Goal: Information Seeking & Learning: Learn about a topic

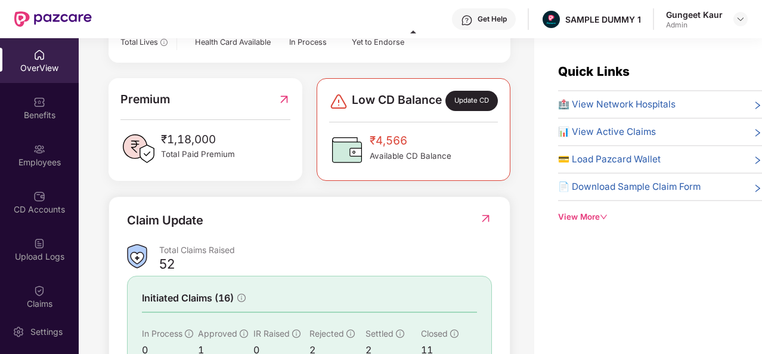
scroll to position [277, 0]
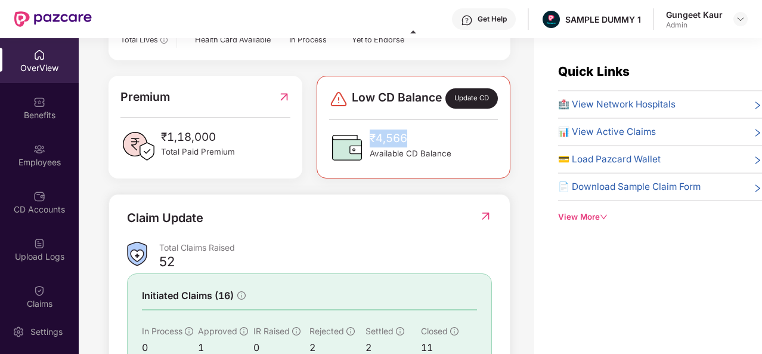
drag, startPoint x: 409, startPoint y: 151, endPoint x: 372, endPoint y: 153, distance: 37.0
click at [372, 147] on span "₹4,566" at bounding box center [411, 138] width 82 height 18
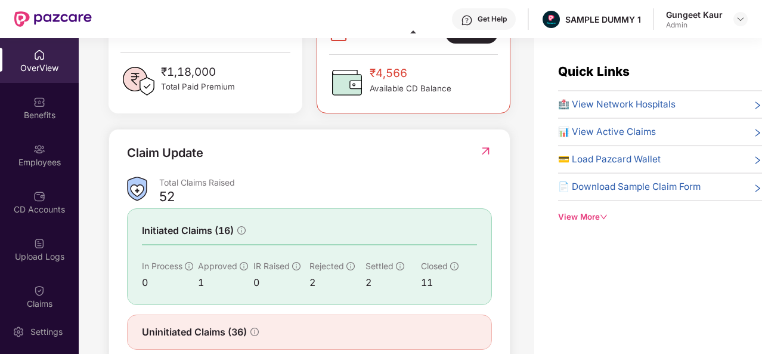
scroll to position [382, 0]
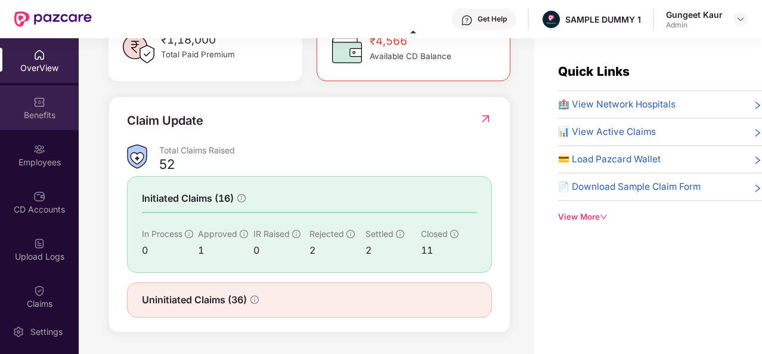
click at [32, 113] on div "Benefits" at bounding box center [39, 115] width 79 height 12
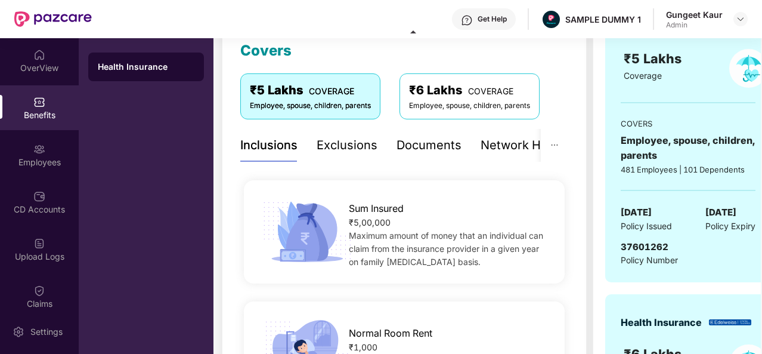
scroll to position [172, 0]
click at [344, 142] on div "Exclusions" at bounding box center [347, 146] width 61 height 18
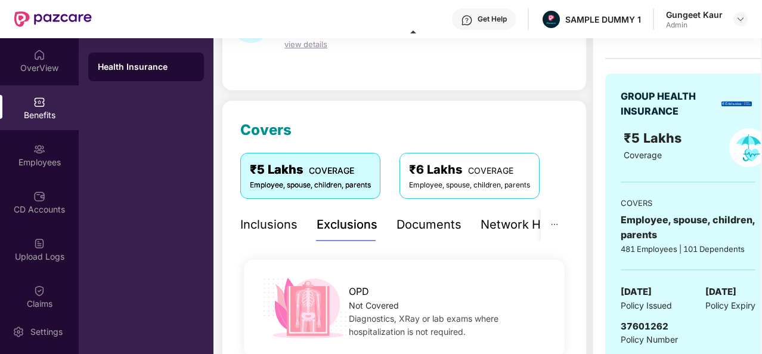
scroll to position [75, 0]
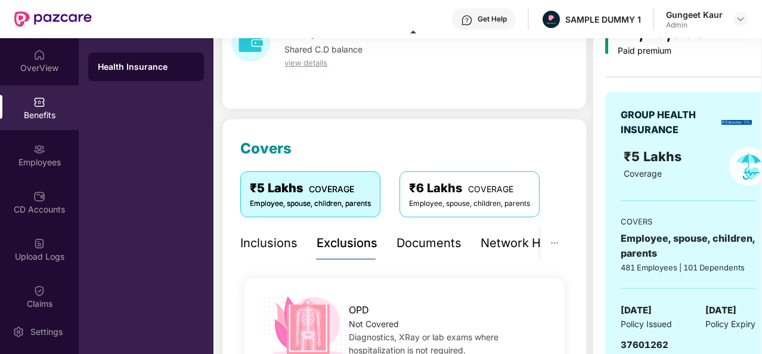
click at [428, 247] on div "Documents" at bounding box center [428, 243] width 65 height 18
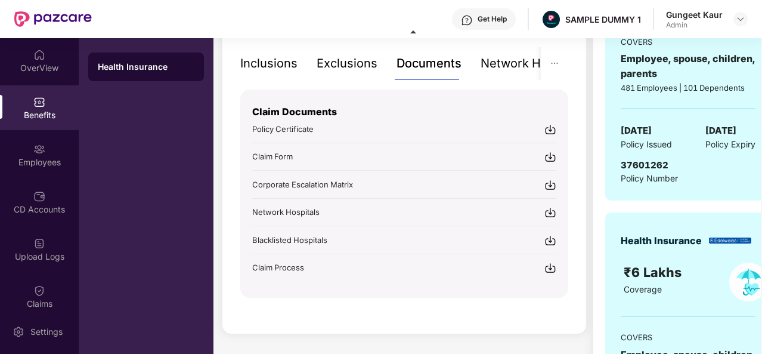
scroll to position [255, 0]
click at [476, 15] on div "Get Help" at bounding box center [484, 18] width 64 height 21
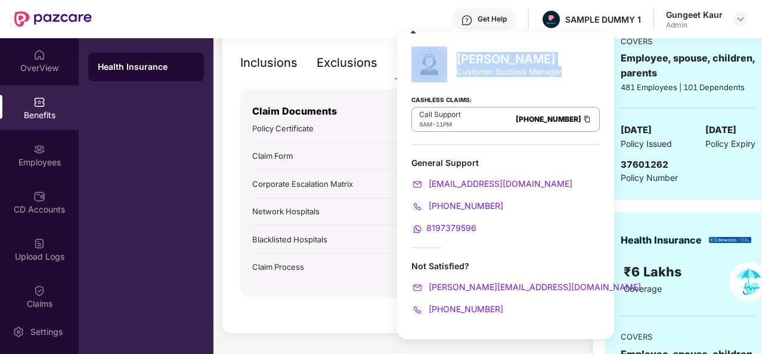
drag, startPoint x: 565, startPoint y: 72, endPoint x: 448, endPoint y: 60, distance: 117.5
click at [448, 60] on div "Mihir Singh Customer Success Manager Cashless Claims: Call Support 8AM - 11PM 0…" at bounding box center [505, 185] width 217 height 306
click at [465, 70] on div "Customer Success Manager" at bounding box center [509, 71] width 105 height 11
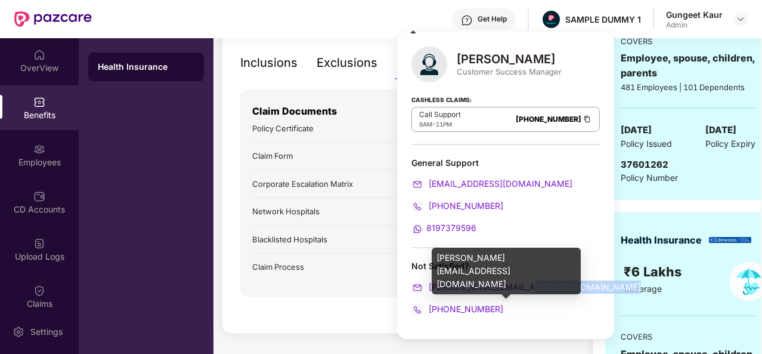
drag, startPoint x: 537, startPoint y: 284, endPoint x: 399, endPoint y: 293, distance: 137.4
click at [399, 293] on div "Mihir Singh Customer Success Manager Cashless Claims: Call Support 8AM - 11PM 0…" at bounding box center [505, 185] width 217 height 306
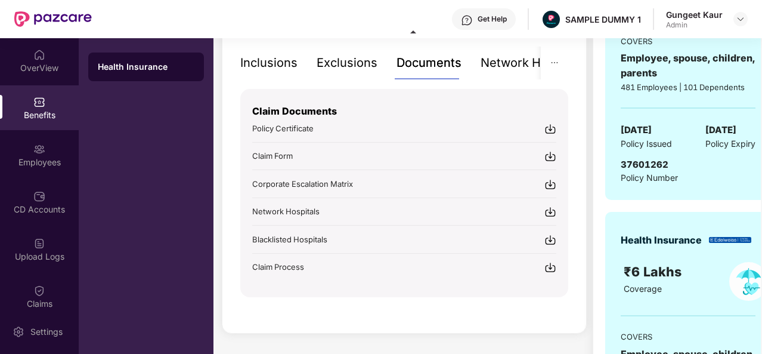
click at [367, 83] on div "Inclusions Exclusions Documents Network Hospitals Sum Insured ₹5,00,000 Maximum…" at bounding box center [404, 172] width 328 height 250
drag, startPoint x: 241, startPoint y: 184, endPoint x: 355, endPoint y: 187, distance: 113.9
click at [355, 187] on div "Claim Documents Policy Certificate Claim Form Corporate Escalation Matrix Netwo…" at bounding box center [404, 193] width 328 height 208
click at [355, 187] on div "Corporate Escalation Matrix" at bounding box center [404, 183] width 304 height 13
click at [323, 305] on div "Covers ₹5 Lakhs COVERAGE Employee, spouse, children, parents ₹6 Lakhs COVERAGE …" at bounding box center [404, 136] width 365 height 395
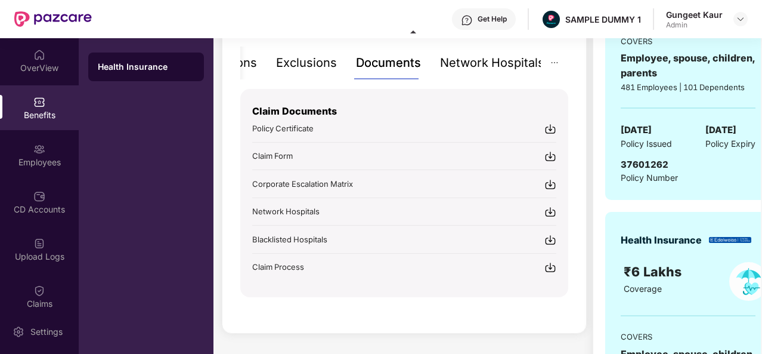
click at [503, 59] on div "Network Hospitals" at bounding box center [492, 63] width 104 height 18
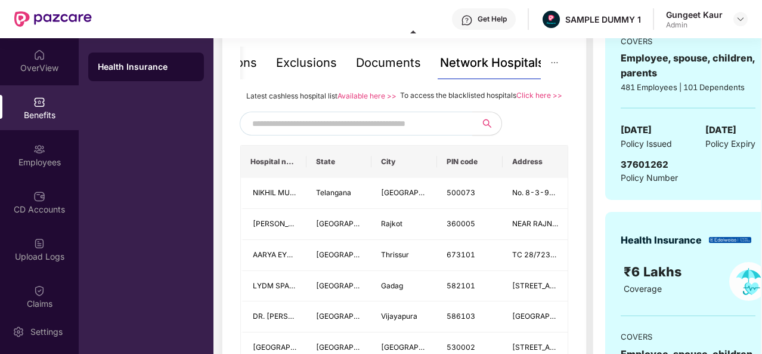
click at [405, 132] on input "text" at bounding box center [354, 123] width 204 height 18
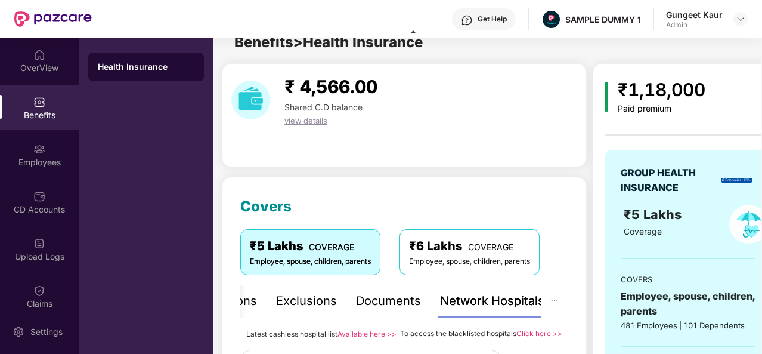
scroll to position [16, 0]
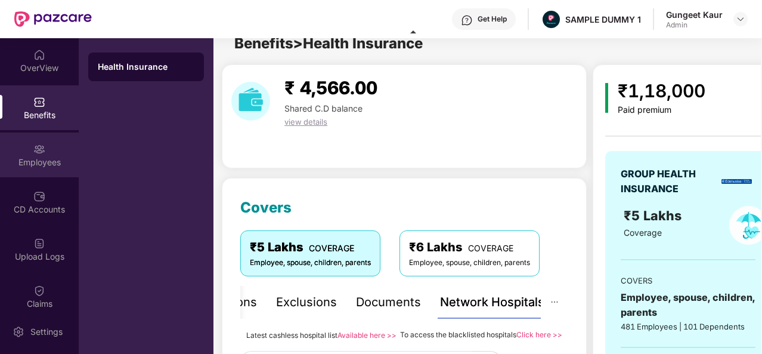
type input "******"
click at [47, 164] on div "Employees" at bounding box center [39, 162] width 79 height 12
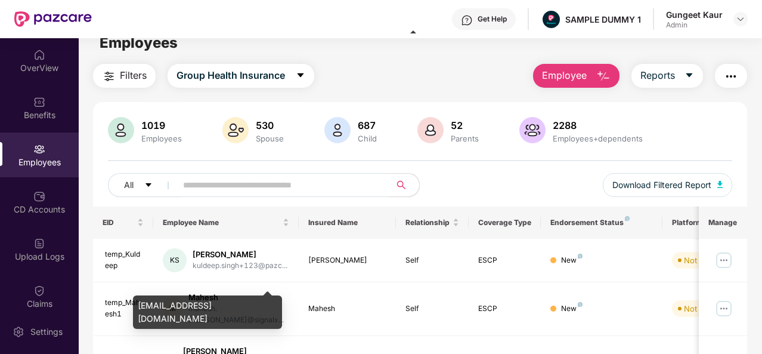
scroll to position [0, 0]
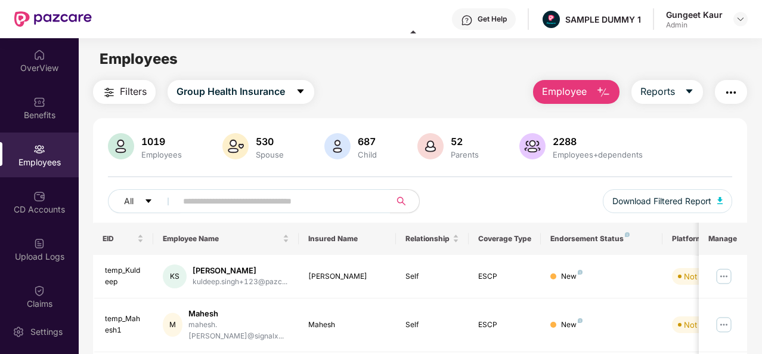
click at [594, 92] on button "Employee" at bounding box center [576, 92] width 86 height 24
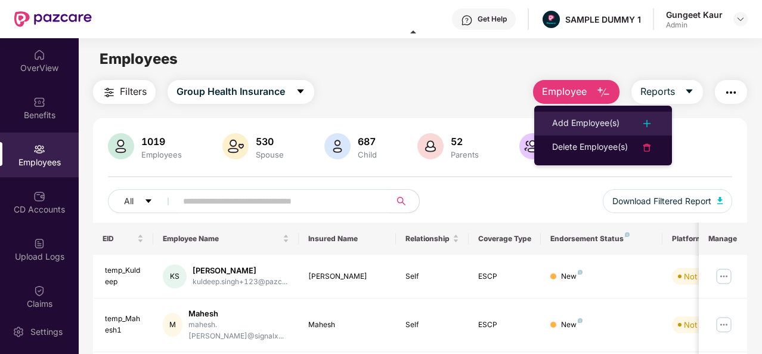
click at [572, 121] on div "Add Employee(s)" at bounding box center [585, 123] width 67 height 14
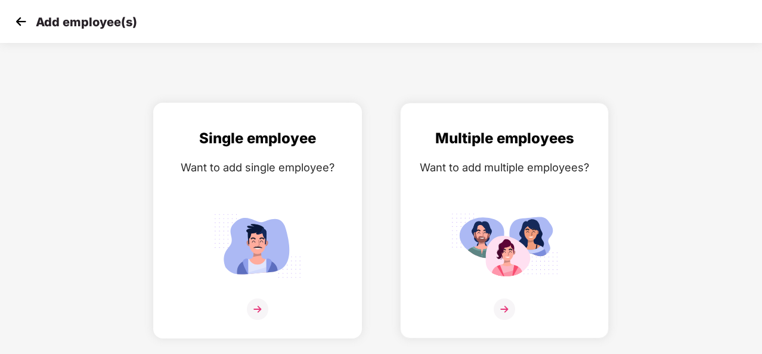
click at [275, 196] on div "Single employee Want to add single employee?" at bounding box center [258, 230] width 184 height 207
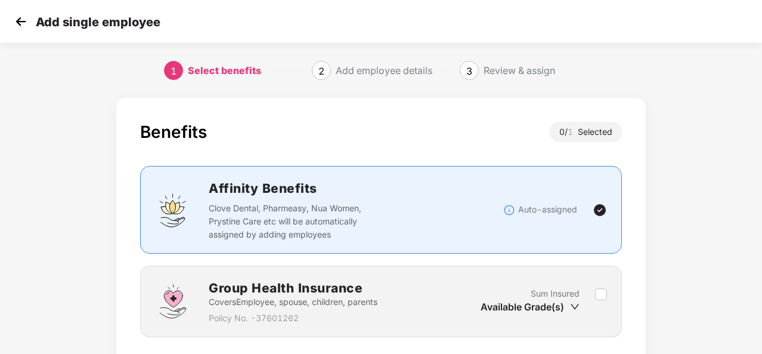
scroll to position [86, 0]
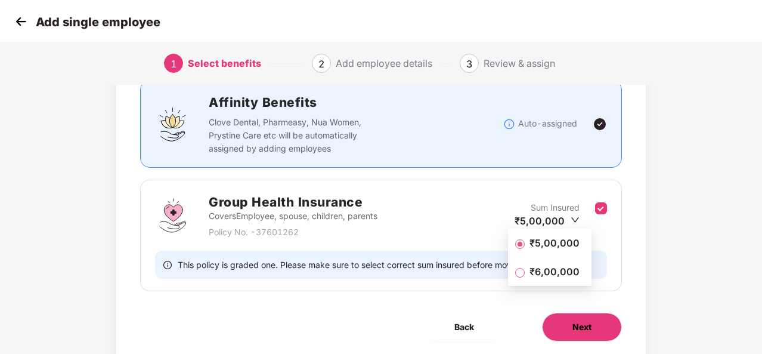
click at [597, 320] on button "Next" at bounding box center [582, 326] width 80 height 29
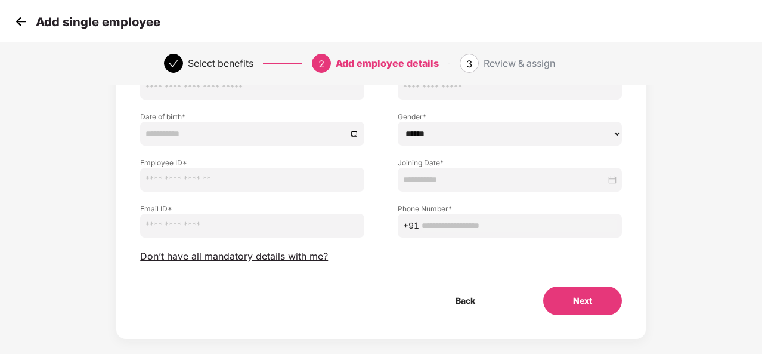
scroll to position [110, 0]
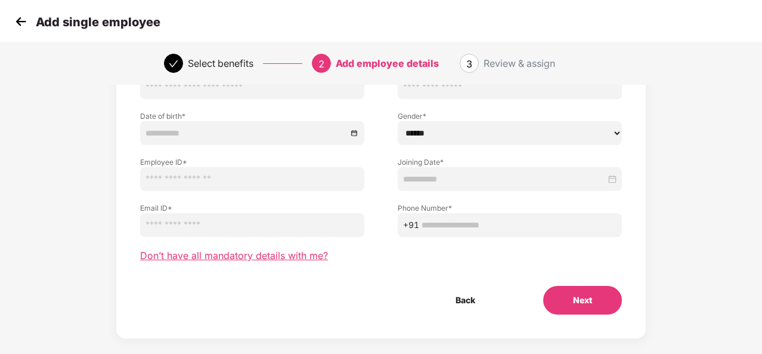
click at [305, 254] on span "Don’t have all mandatory details with me?" at bounding box center [234, 255] width 188 height 13
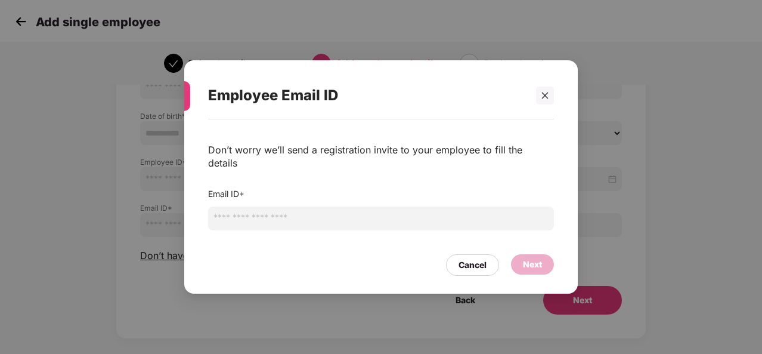
click at [345, 206] on input "email" at bounding box center [381, 218] width 346 height 24
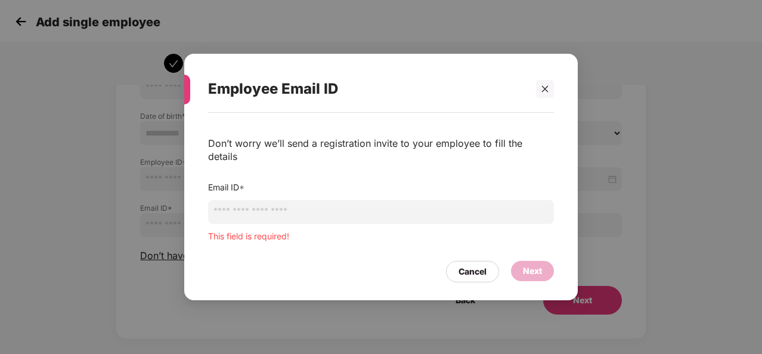
click at [472, 255] on div "Cancel Next" at bounding box center [381, 268] width 346 height 27
click at [477, 269] on div "Cancel" at bounding box center [472, 271] width 28 height 13
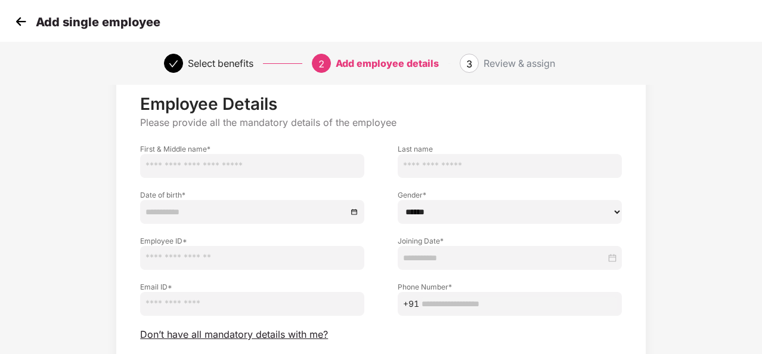
scroll to position [124, 0]
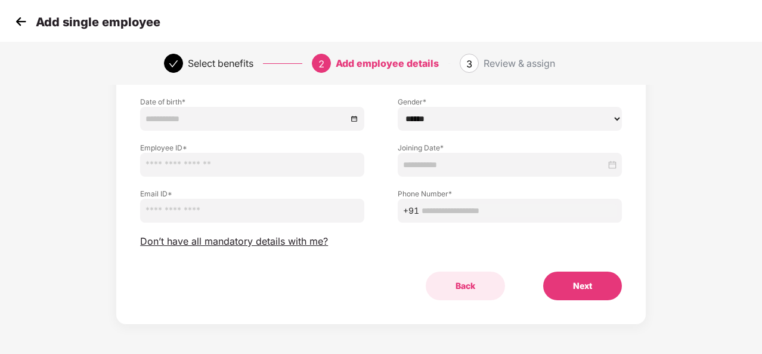
click at [483, 289] on button "Back" at bounding box center [465, 285] width 79 height 29
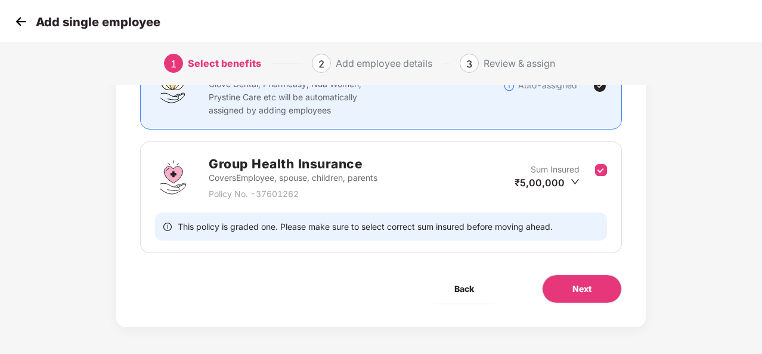
click at [13, 22] on img at bounding box center [21, 22] width 18 height 18
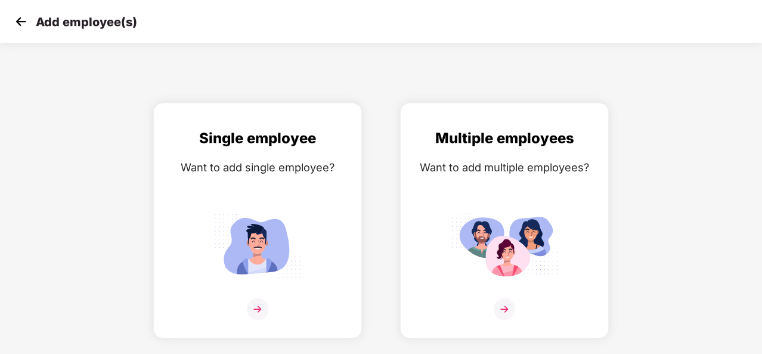
click at [18, 20] on img at bounding box center [21, 22] width 18 height 18
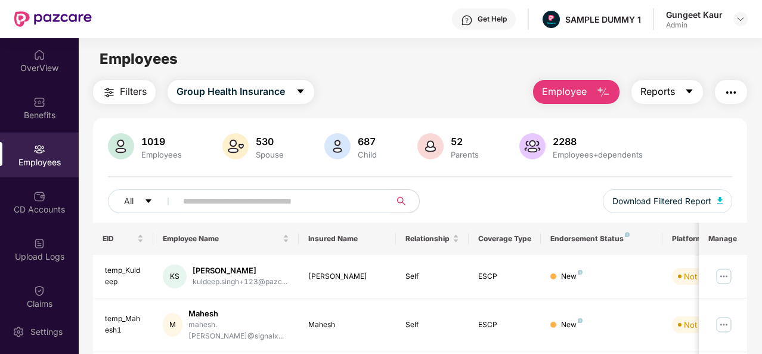
click at [672, 82] on button "Reports" at bounding box center [667, 92] width 72 height 24
click at [729, 96] on img "button" at bounding box center [731, 92] width 14 height 14
click at [478, 210] on div "All Download Filtered Report" at bounding box center [420, 205] width 624 height 33
click at [50, 203] on div "CD Accounts" at bounding box center [39, 209] width 79 height 12
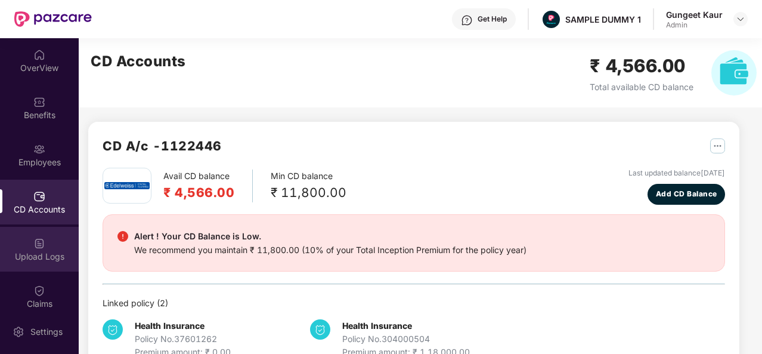
click at [53, 244] on div "Upload Logs" at bounding box center [39, 249] width 79 height 45
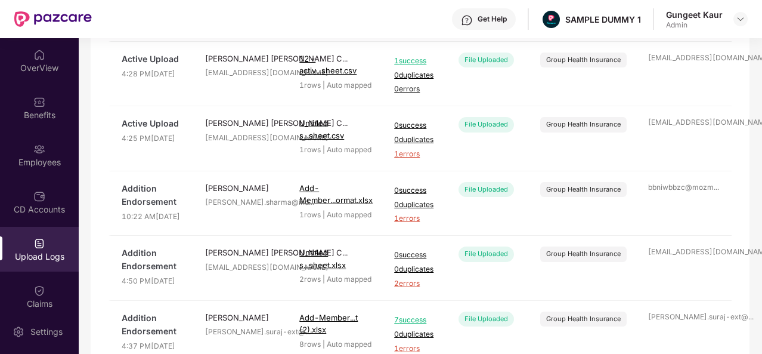
scroll to position [461, 0]
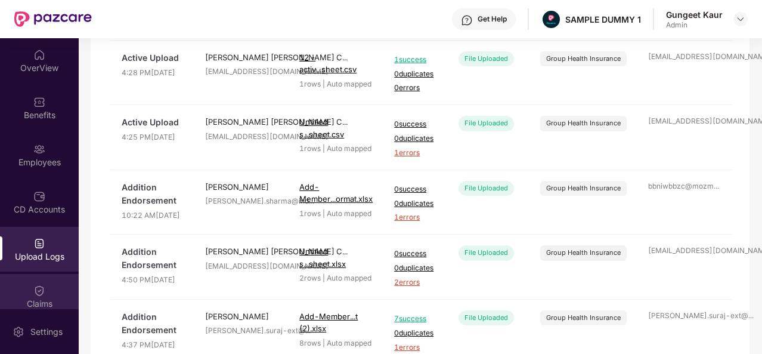
click at [39, 281] on div "Claims" at bounding box center [39, 296] width 79 height 45
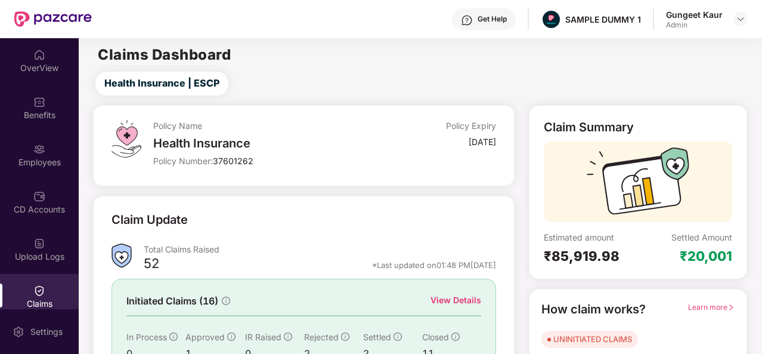
scroll to position [112, 0]
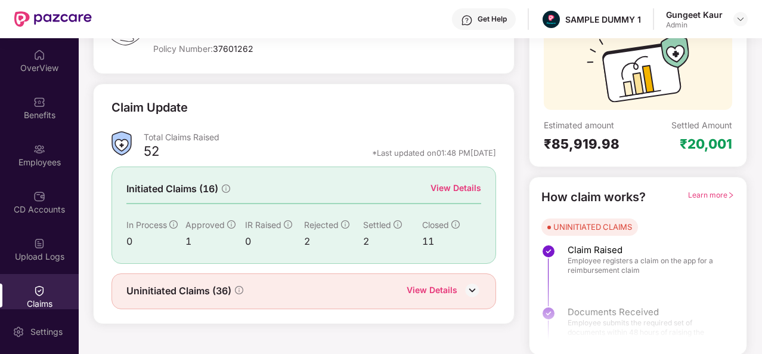
click at [458, 187] on div "View Details" at bounding box center [455, 187] width 51 height 13
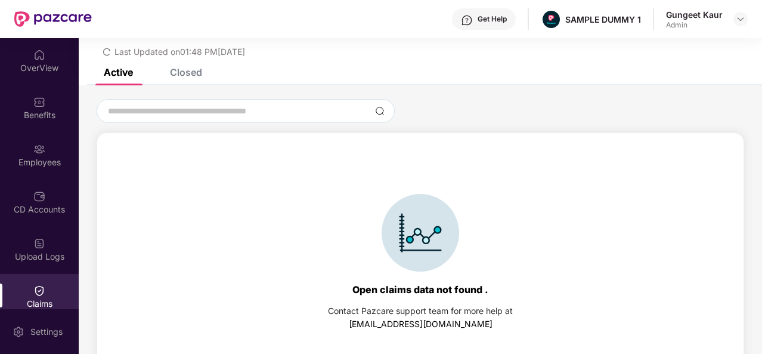
scroll to position [51, 0]
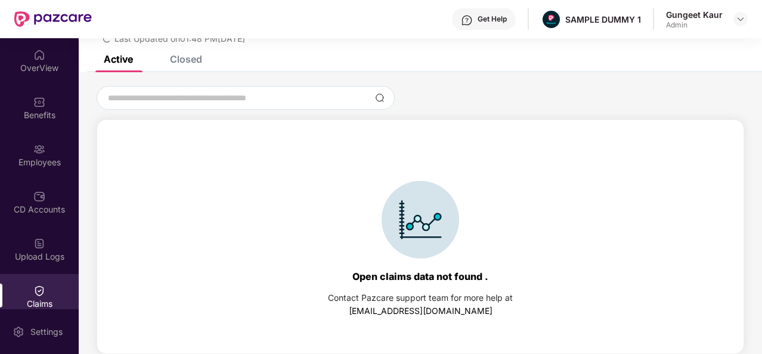
click at [173, 61] on div "Closed" at bounding box center [186, 59] width 32 height 12
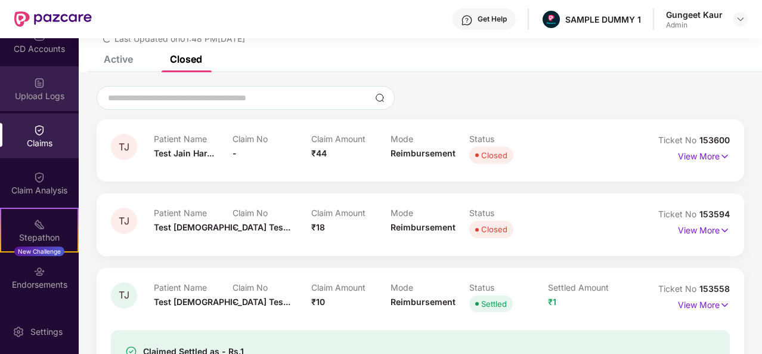
scroll to position [163, 0]
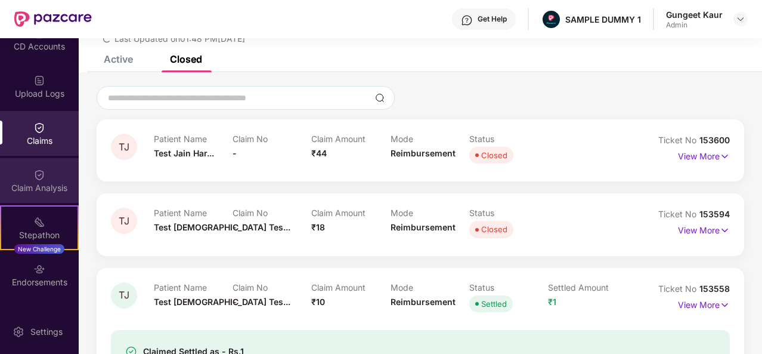
click at [40, 179] on img at bounding box center [39, 175] width 12 height 12
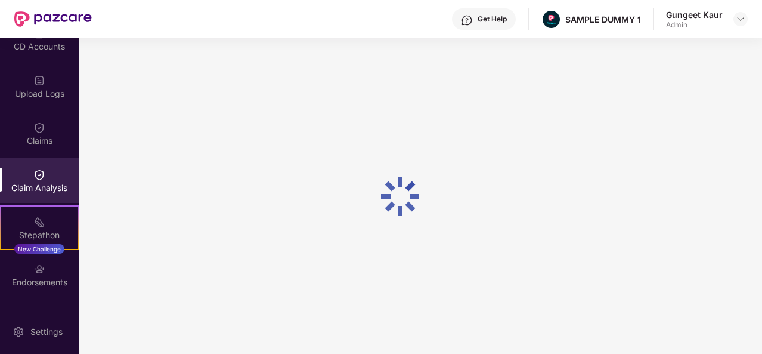
scroll to position [0, 0]
click at [741, 17] on img at bounding box center [741, 19] width 10 height 10
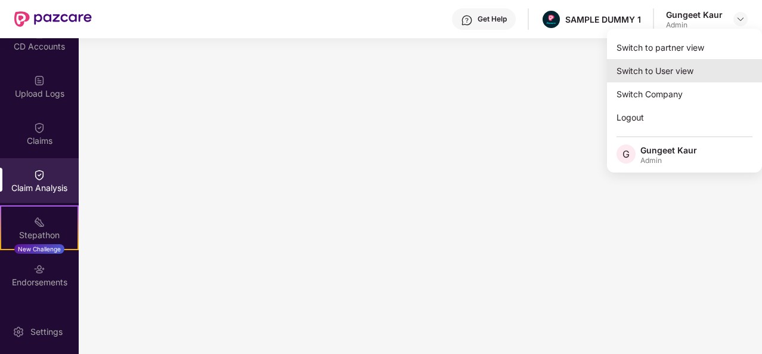
click at [659, 74] on div "Switch to User view" at bounding box center [684, 70] width 155 height 23
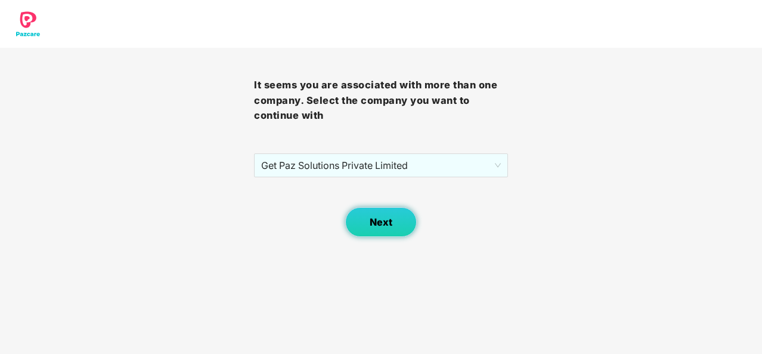
click at [373, 227] on span "Next" at bounding box center [381, 221] width 23 height 11
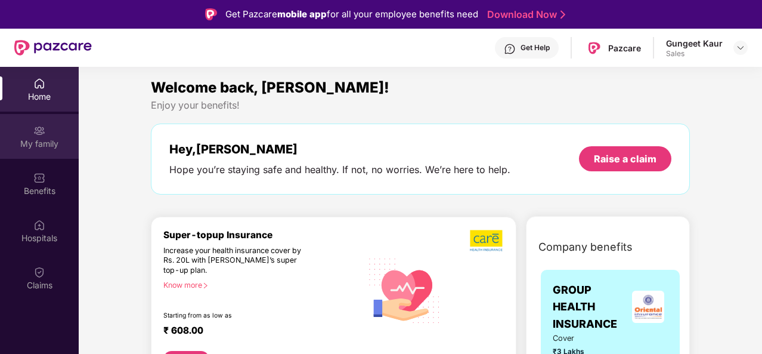
click at [47, 128] on div "My family" at bounding box center [39, 136] width 79 height 45
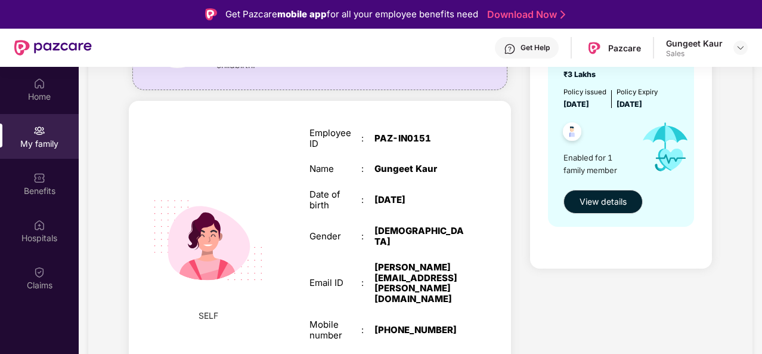
scroll to position [67, 0]
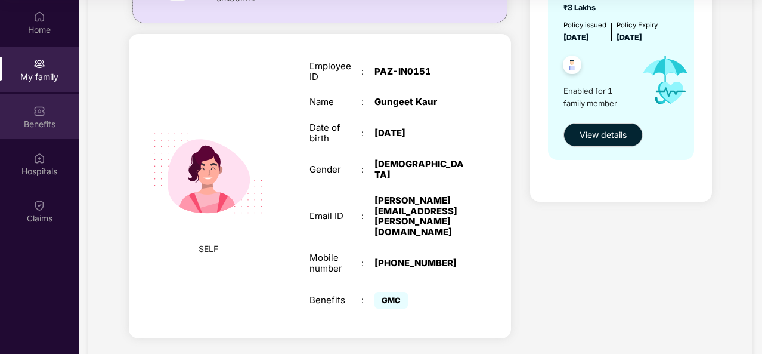
click at [21, 123] on div "Benefits" at bounding box center [39, 124] width 79 height 12
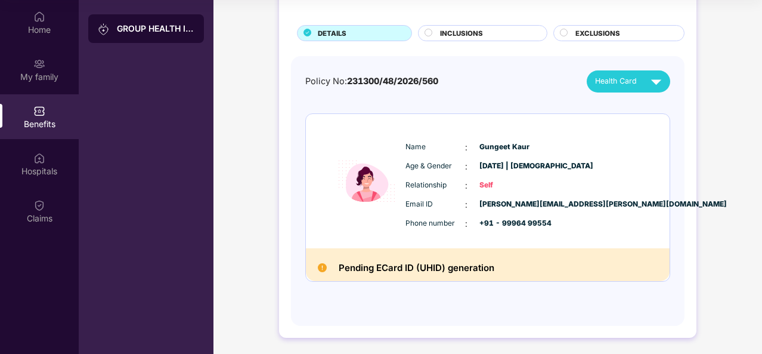
scroll to position [0, 0]
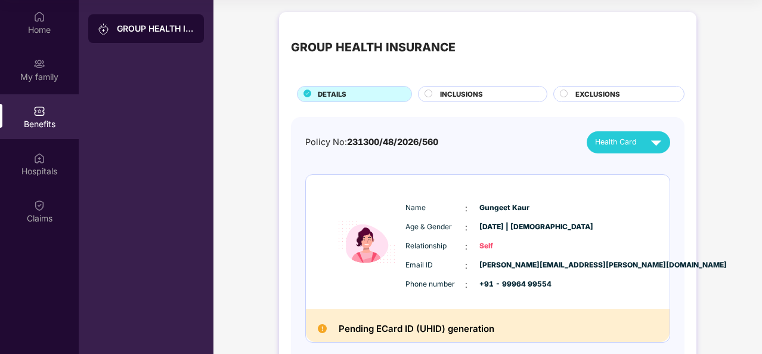
click at [516, 92] on div "INCLUSIONS" at bounding box center [487, 95] width 107 height 13
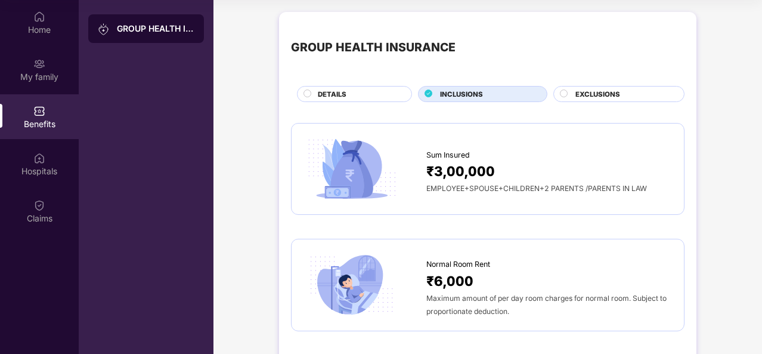
click at [605, 91] on span "EXCLUSIONS" at bounding box center [597, 94] width 45 height 11
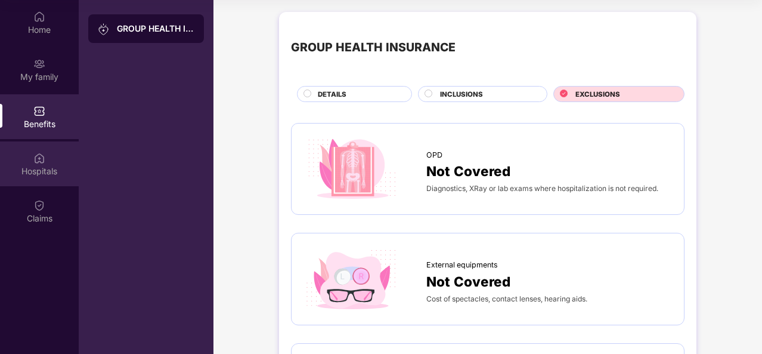
click at [30, 159] on div "Hospitals" at bounding box center [39, 163] width 79 height 45
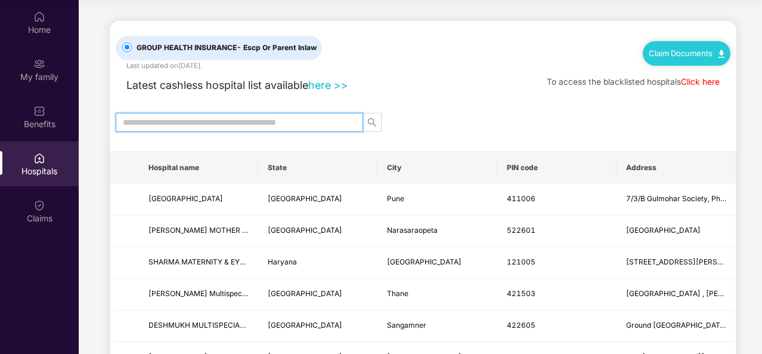
click at [201, 117] on input "text" at bounding box center [235, 122] width 224 height 13
type input "******"
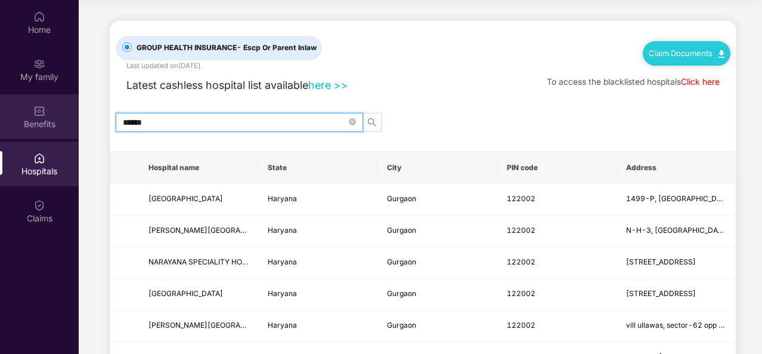
click at [36, 126] on div "Benefits" at bounding box center [39, 124] width 79 height 12
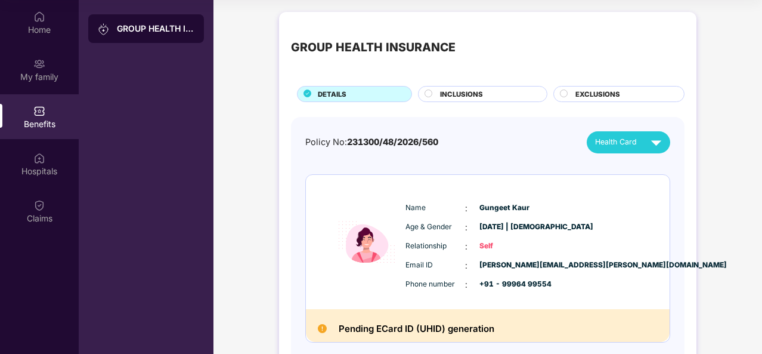
click at [456, 91] on span "INCLUSIONS" at bounding box center [461, 94] width 43 height 11
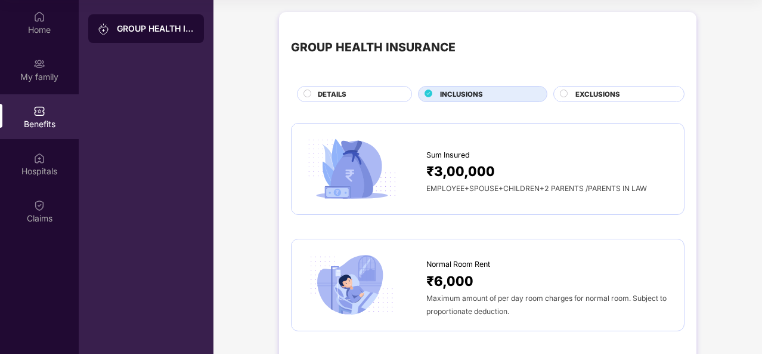
click at [578, 89] on span "EXCLUSIONS" at bounding box center [597, 94] width 45 height 11
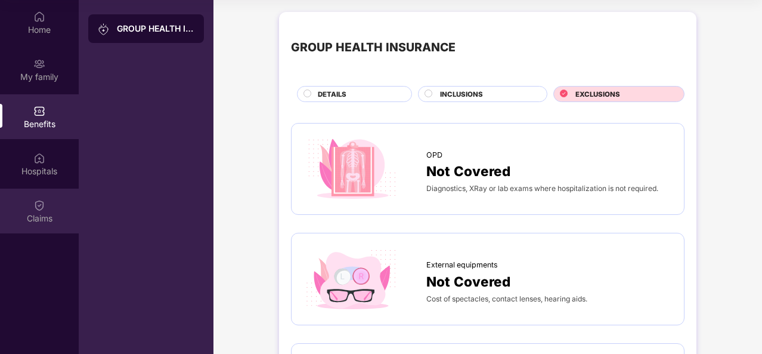
click at [33, 204] on img at bounding box center [39, 205] width 12 height 12
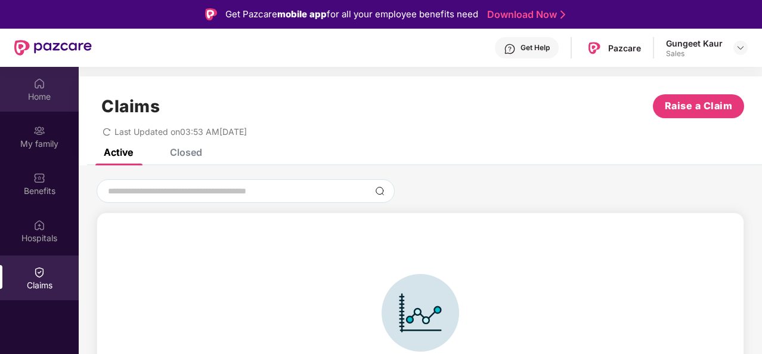
click at [45, 88] on div "Home" at bounding box center [39, 89] width 79 height 45
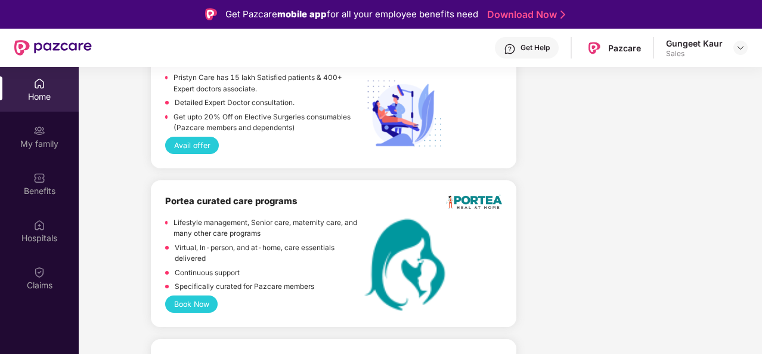
scroll to position [3096, 0]
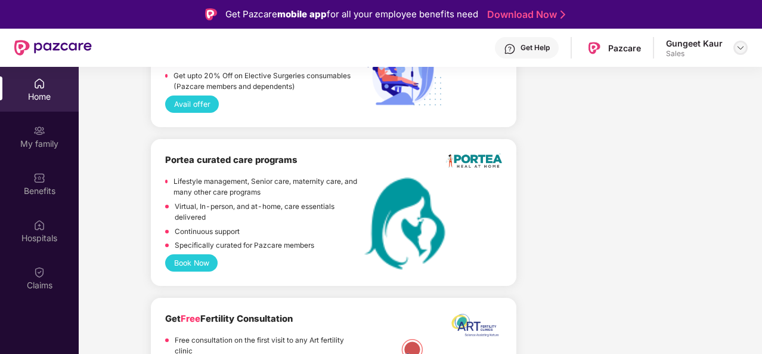
click at [736, 47] on img at bounding box center [741, 48] width 10 height 10
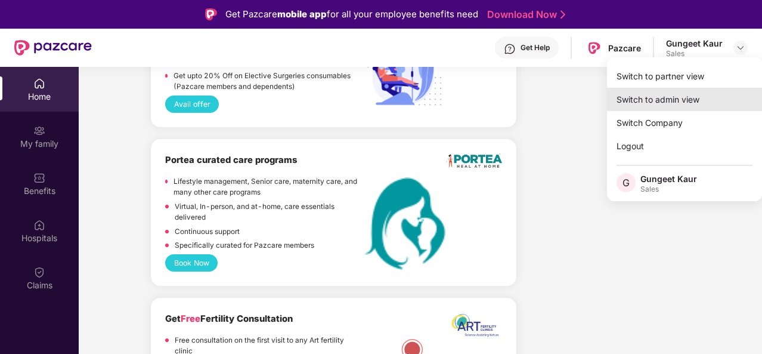
click at [680, 98] on div "Switch to admin view" at bounding box center [684, 99] width 155 height 23
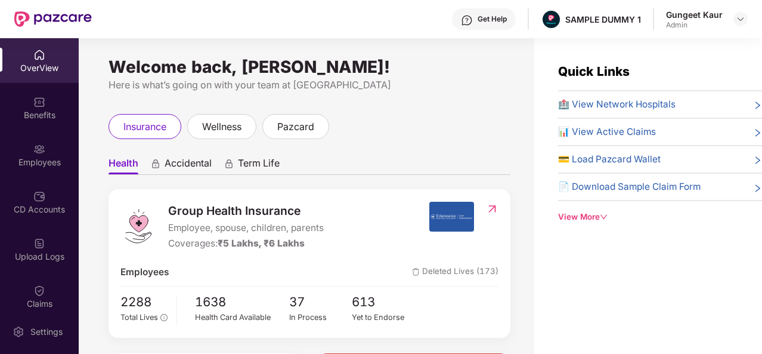
scroll to position [247, 0]
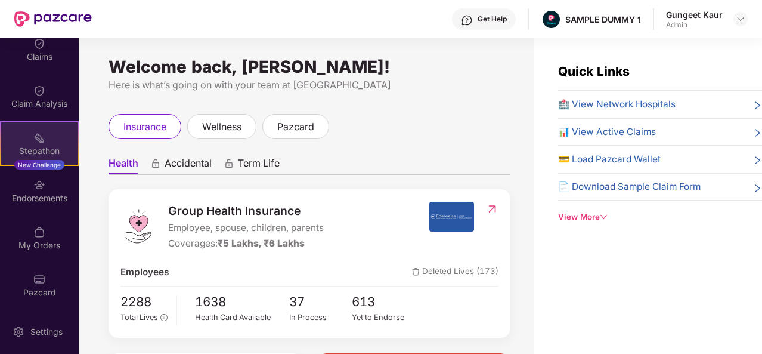
click at [44, 142] on div "Stepathon New Challenge" at bounding box center [39, 143] width 79 height 45
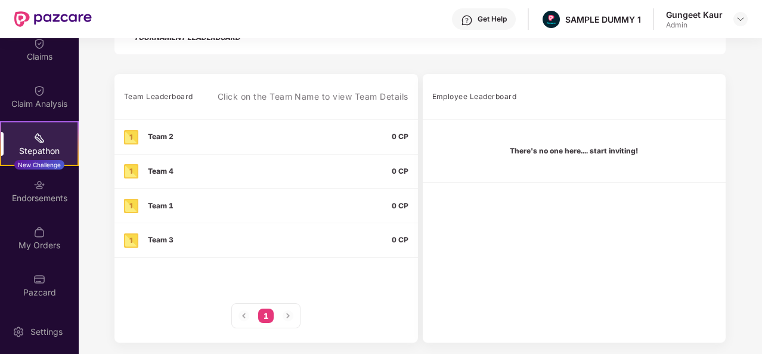
scroll to position [334, 0]
click at [31, 336] on div "Settings" at bounding box center [46, 332] width 39 height 12
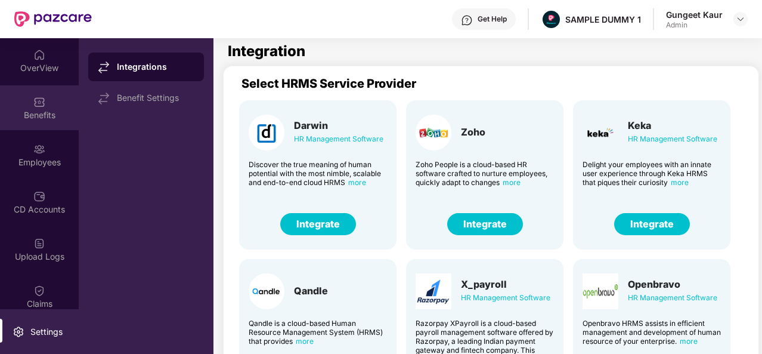
click at [50, 102] on div "Benefits" at bounding box center [39, 107] width 79 height 45
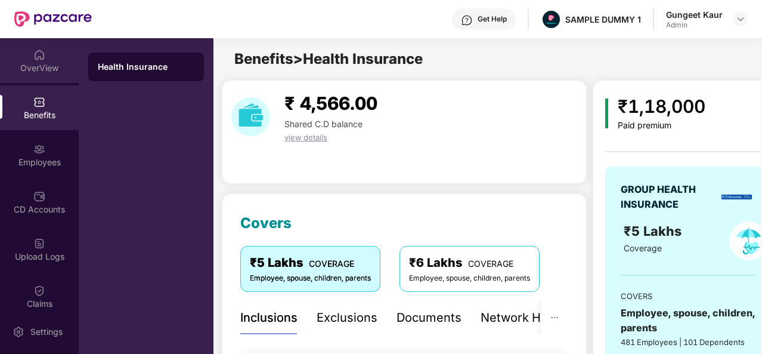
click at [35, 76] on div "OverView" at bounding box center [39, 60] width 79 height 45
